Goal: Task Accomplishment & Management: Complete application form

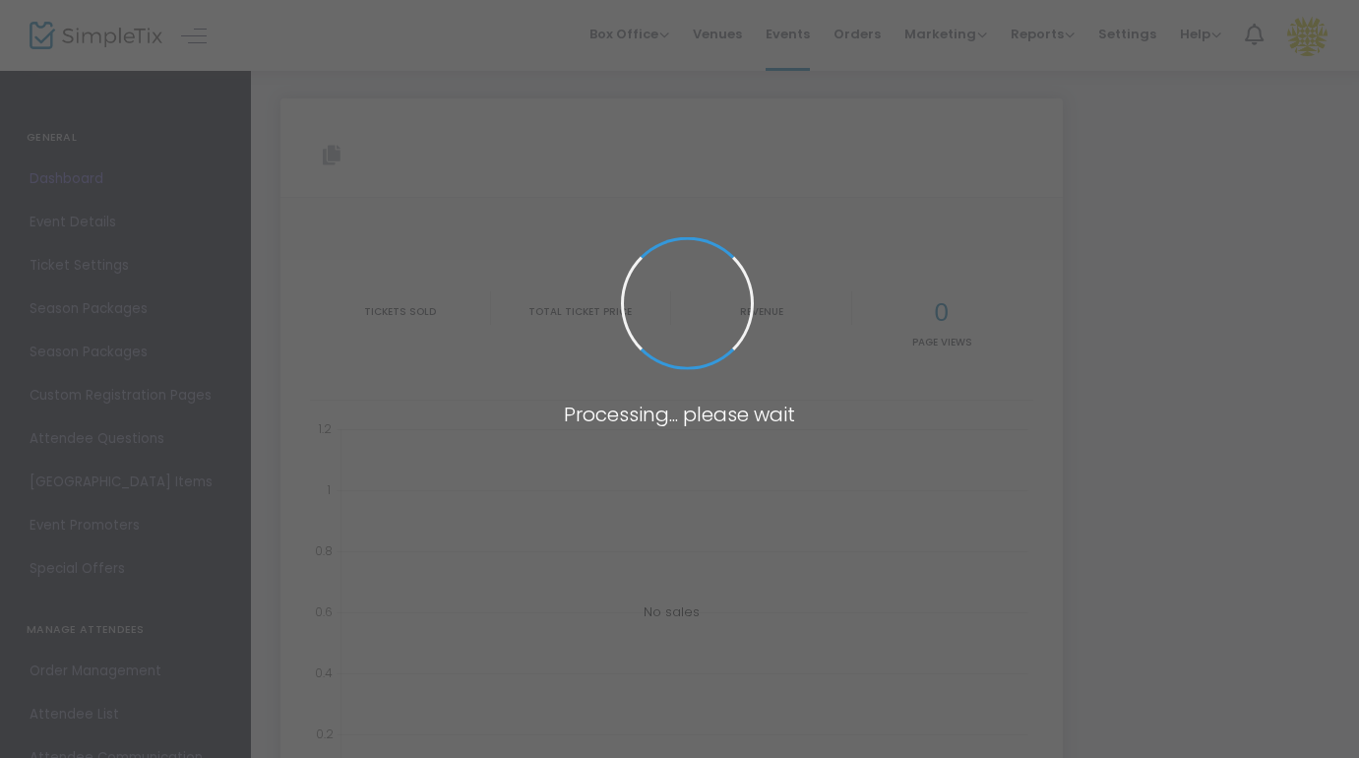
type input "[URL][DOMAIN_NAME]"
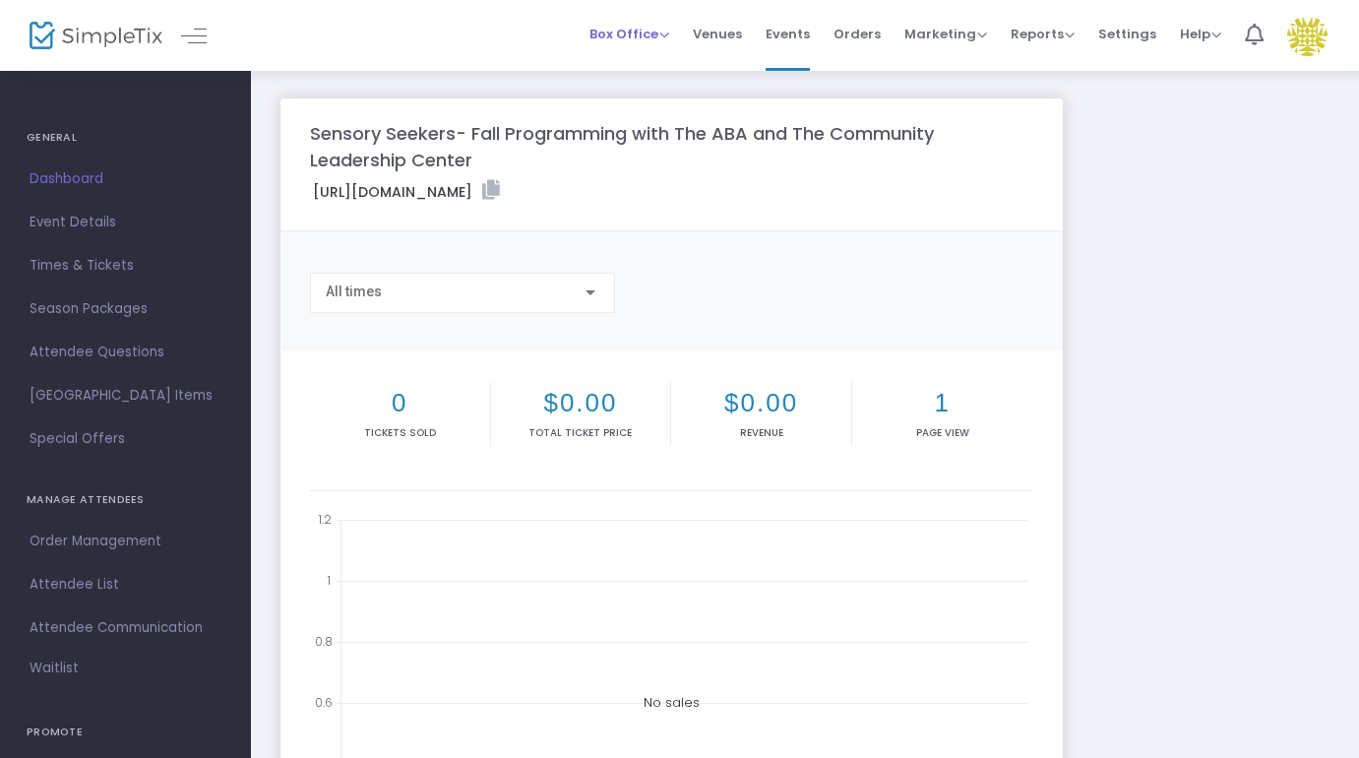
click at [631, 31] on span "Box Office" at bounding box center [629, 34] width 80 height 19
click at [631, 54] on li "Sell Tickets" at bounding box center [659, 66] width 141 height 38
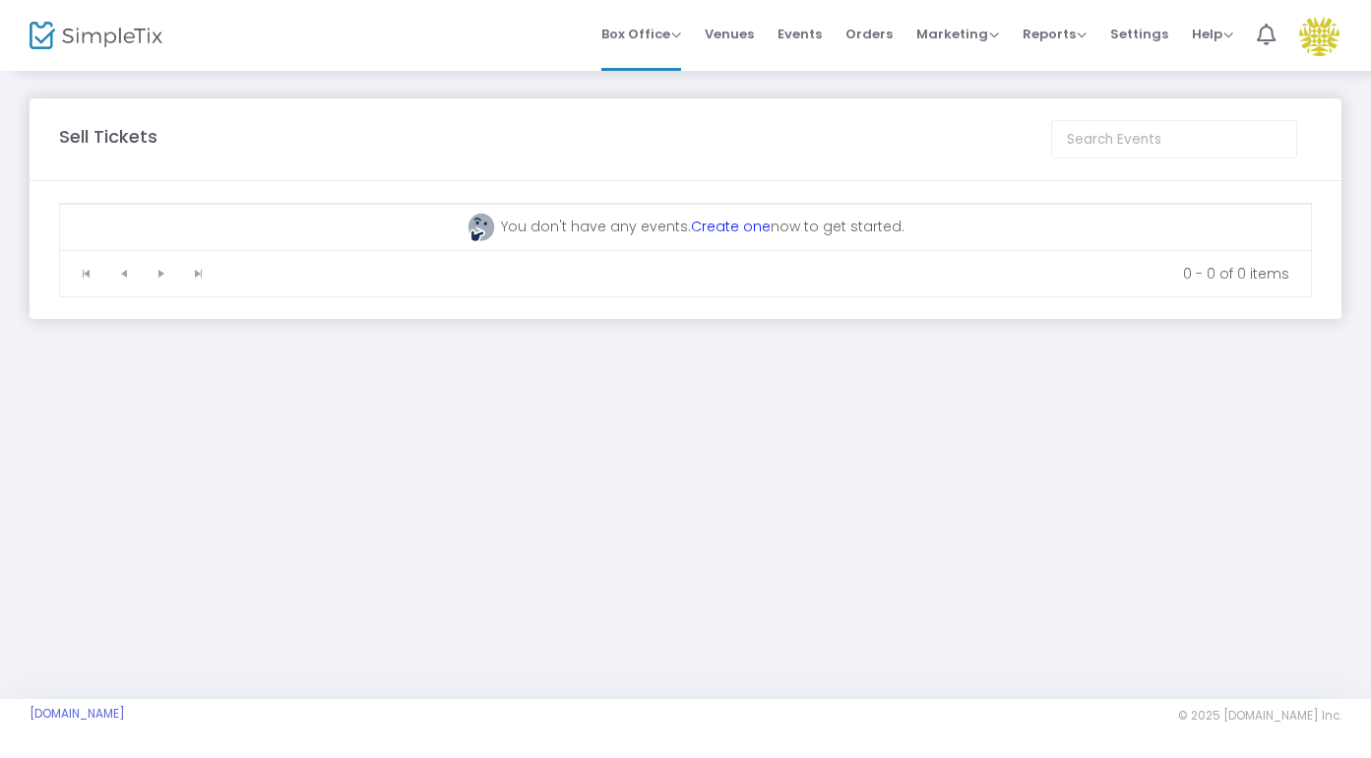
click at [730, 226] on link "Create one" at bounding box center [731, 226] width 80 height 20
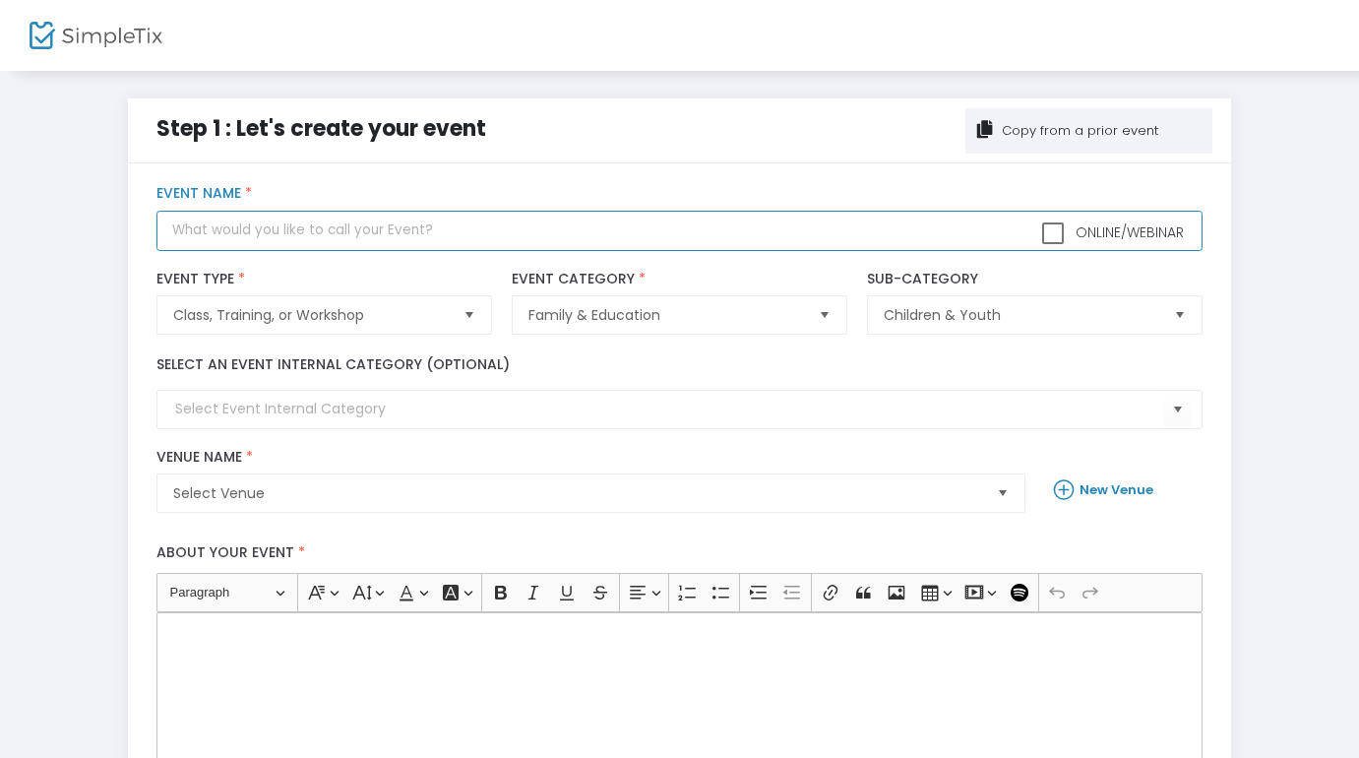
click at [694, 231] on input "text" at bounding box center [679, 231] width 1046 height 40
type input "Thrive Big 5 Wilderness Series"
click at [675, 402] on input at bounding box center [669, 408] width 989 height 21
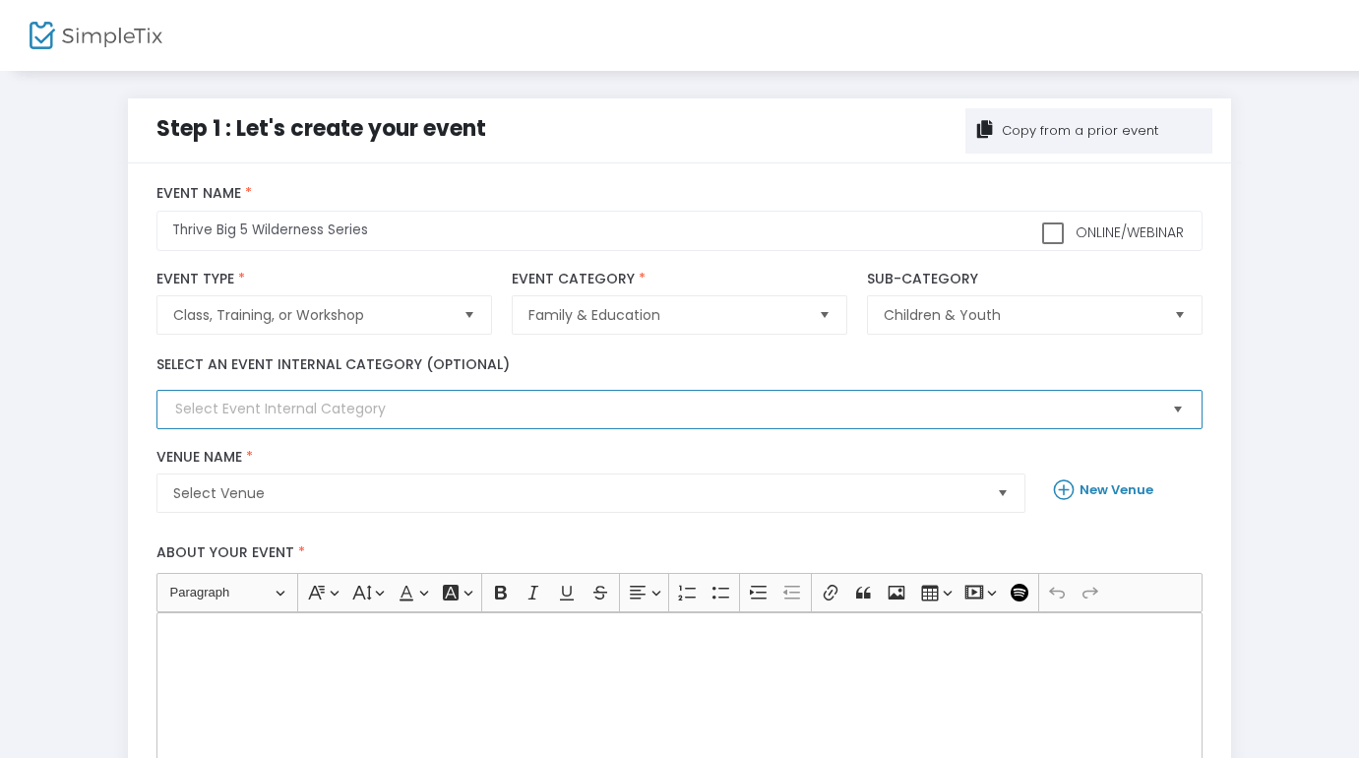
click at [1180, 411] on span "Select" at bounding box center [1178, 410] width 32 height 32
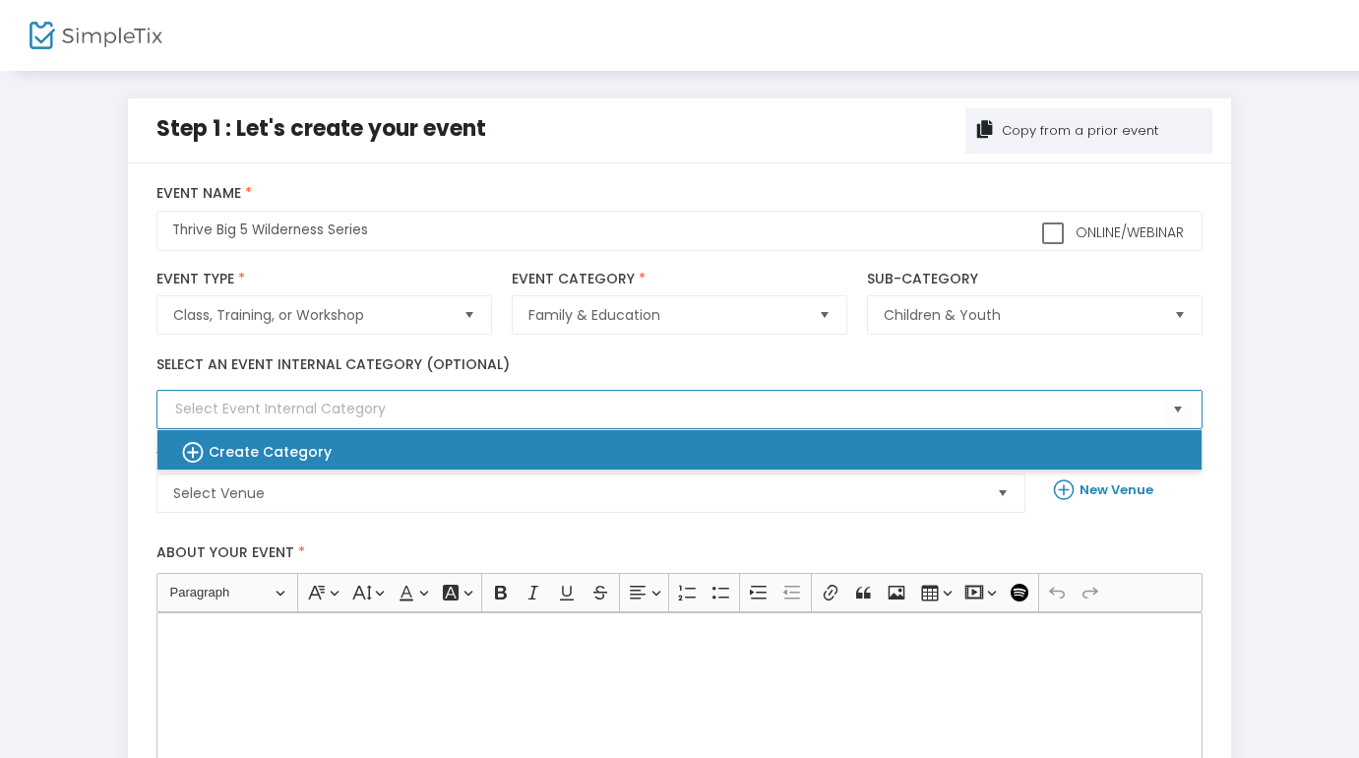
click at [1152, 446] on div "Create Category" at bounding box center [669, 449] width 1012 height 39
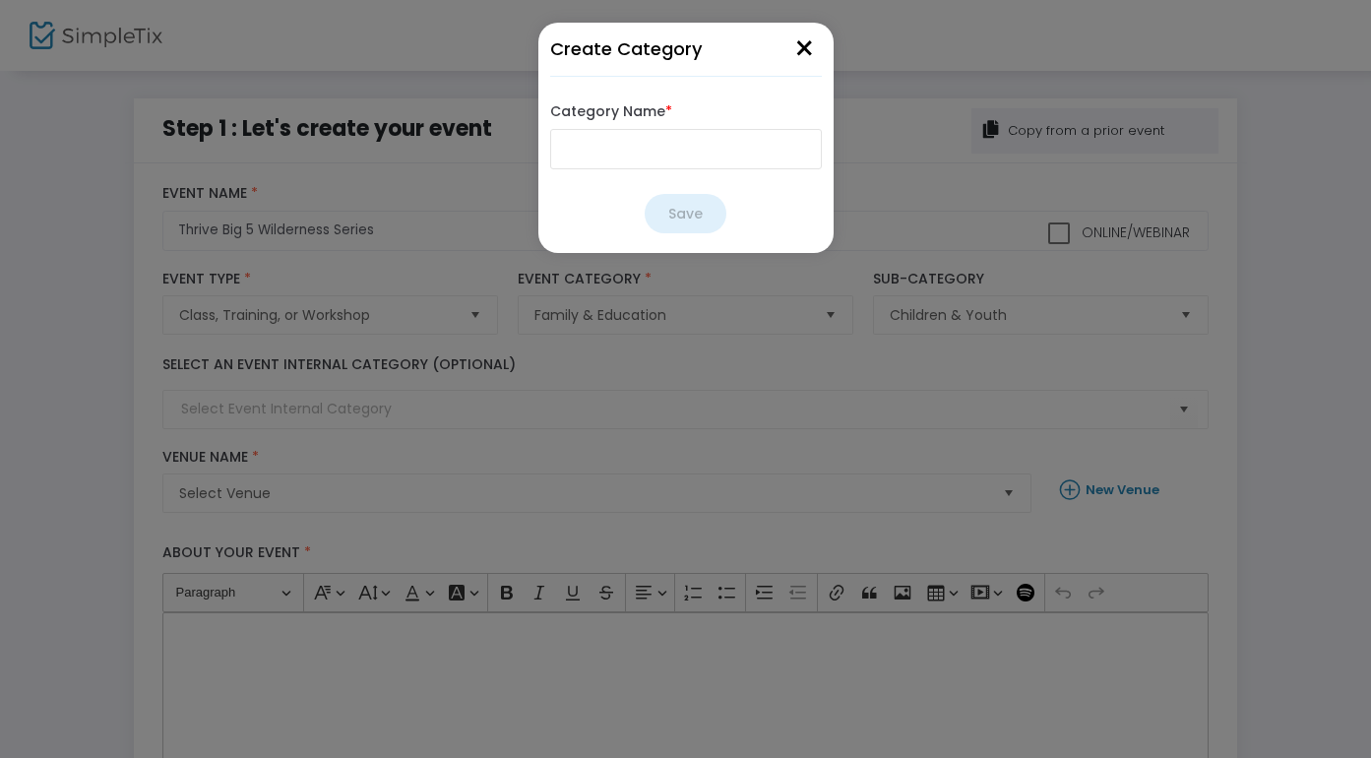
click at [810, 40] on button "×" at bounding box center [804, 50] width 34 height 54
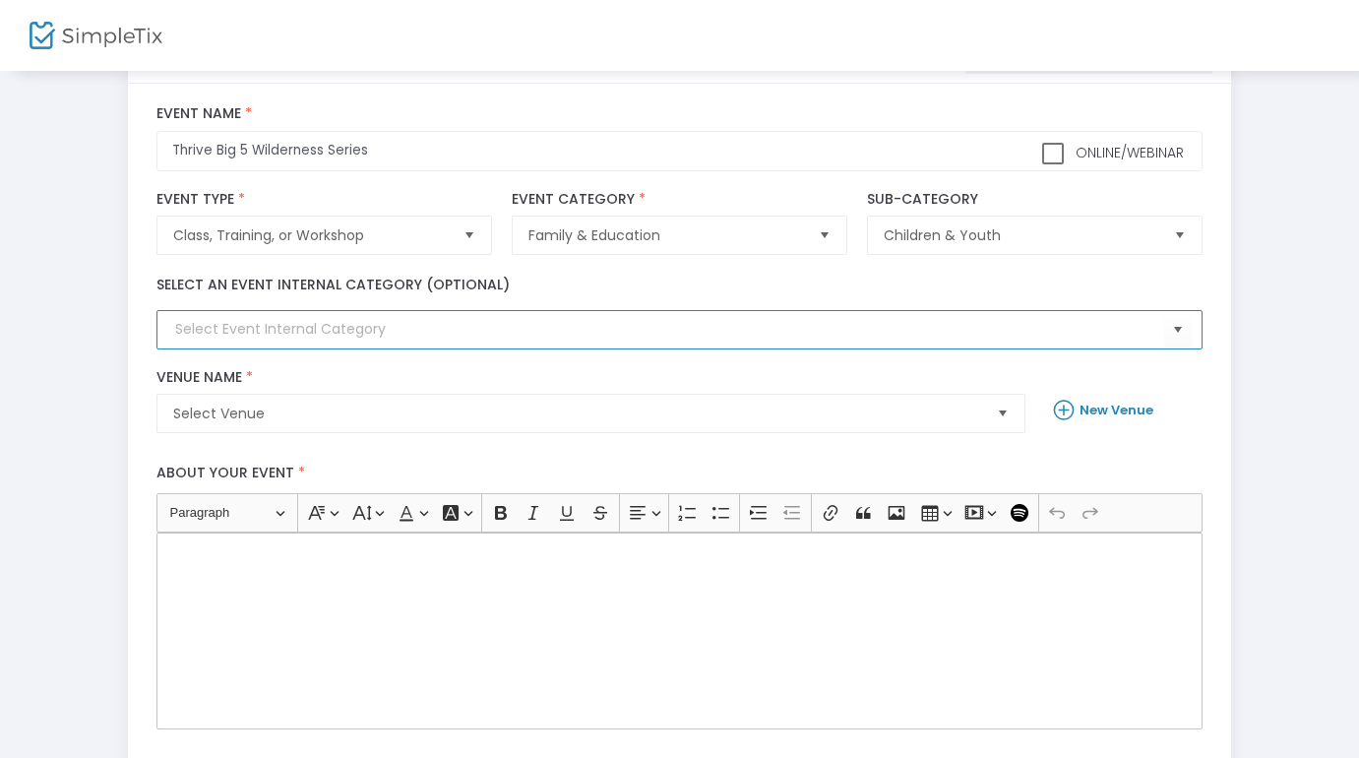
scroll to position [162, 0]
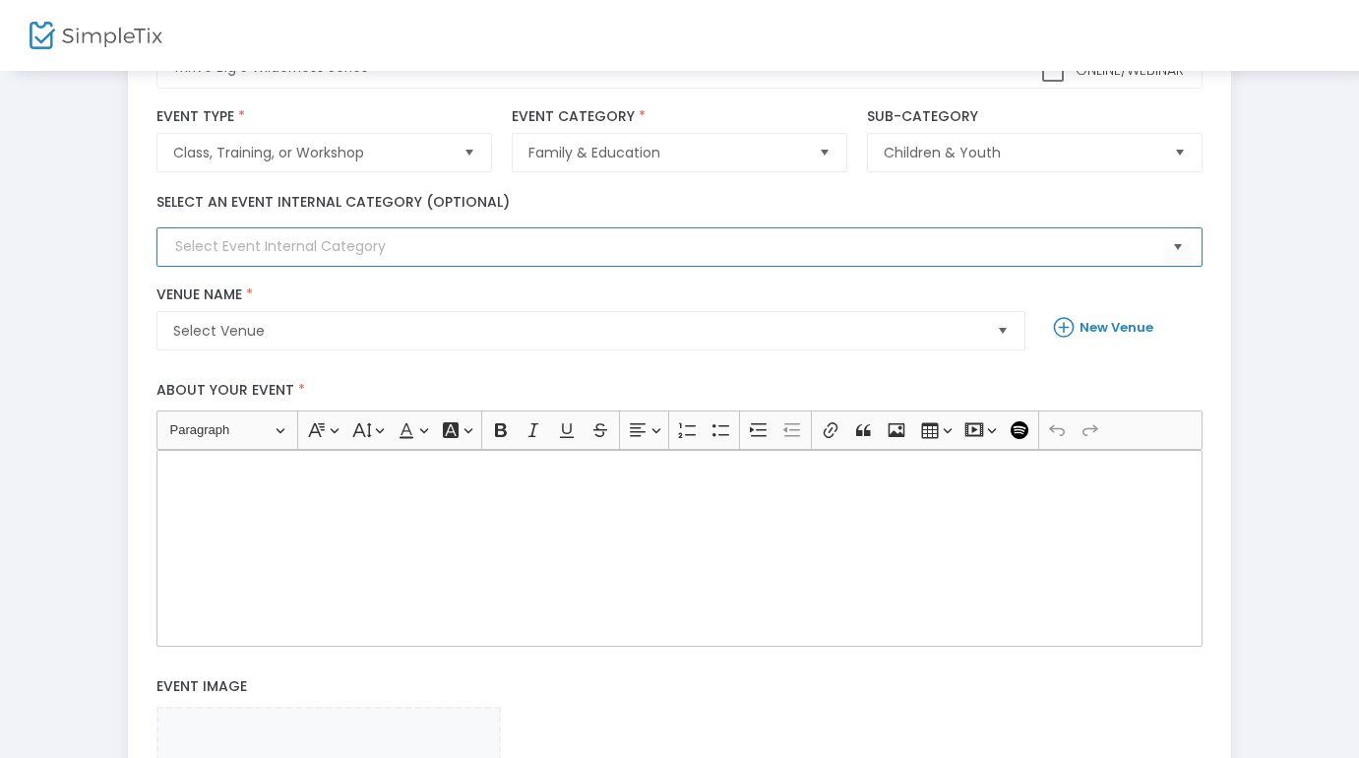
click at [993, 343] on span "Select" at bounding box center [1002, 331] width 32 height 32
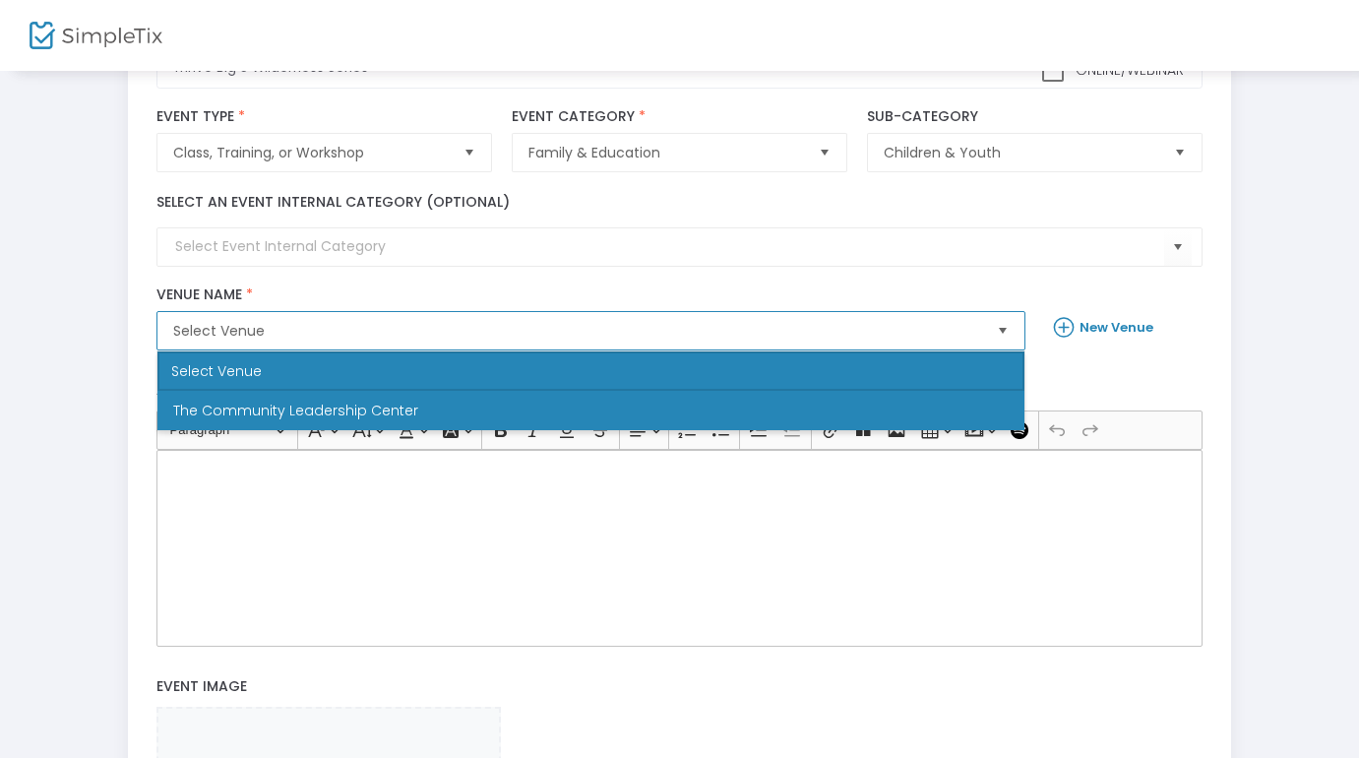
click at [917, 410] on li "The Community Leadership Center" at bounding box center [590, 410] width 867 height 39
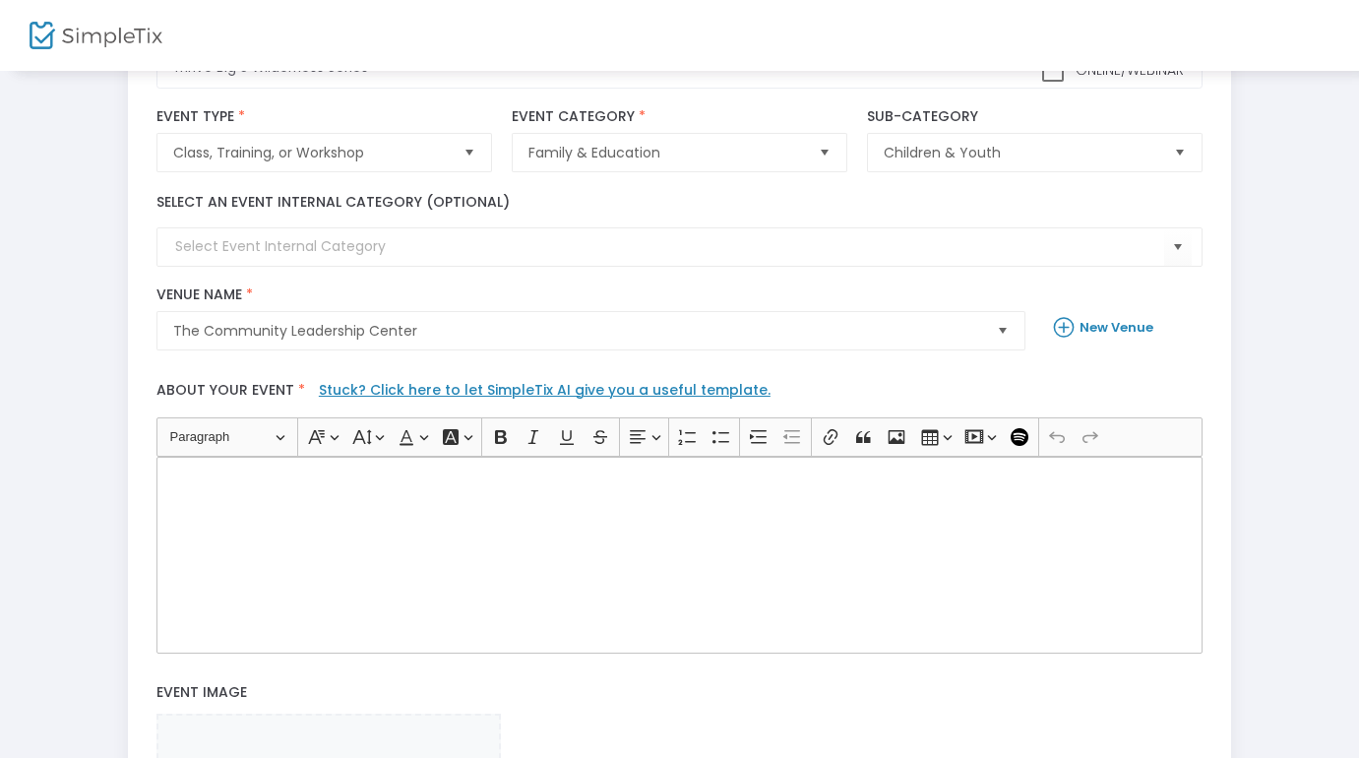
click at [179, 474] on p "Rich Text Editor, main" at bounding box center [679, 479] width 1029 height 20
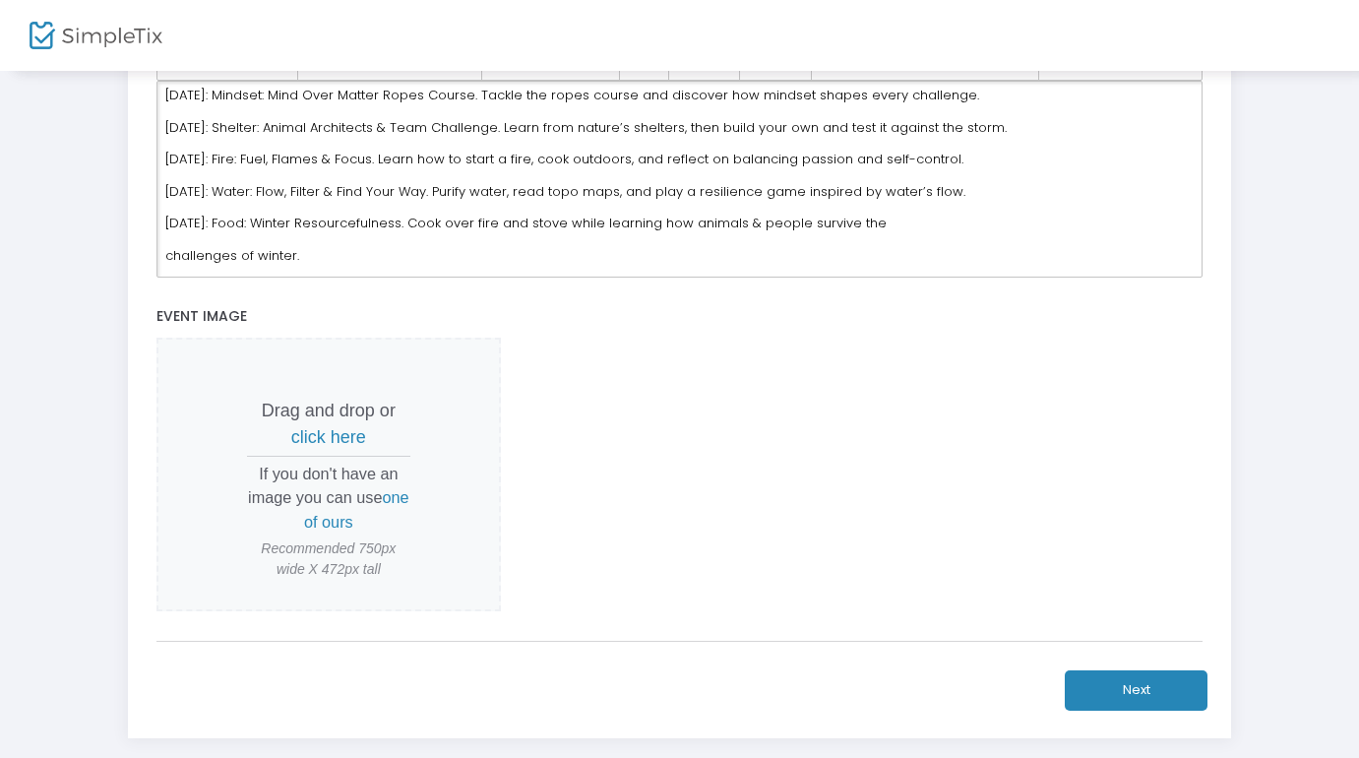
scroll to position [546, 0]
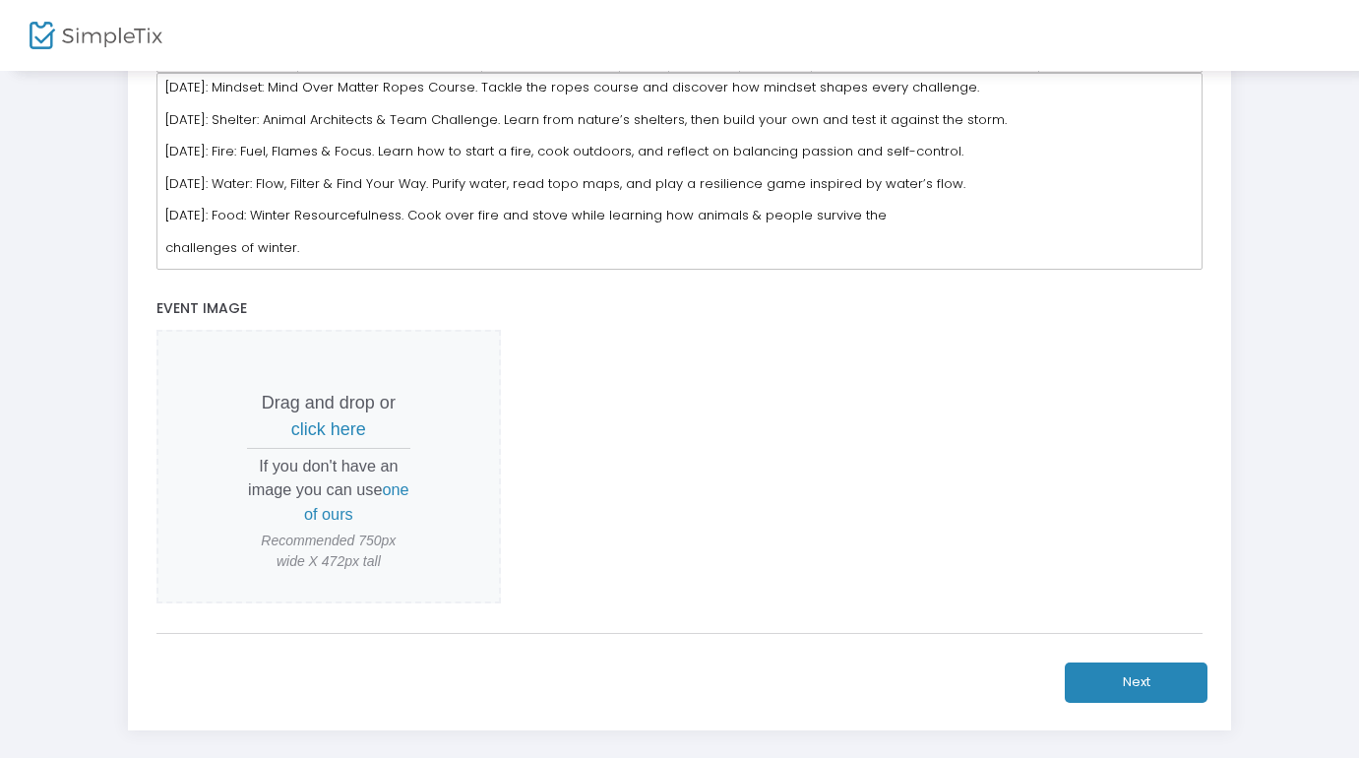
click at [333, 421] on span "click here" at bounding box center [328, 429] width 75 height 20
